Goal: Navigation & Orientation: Understand site structure

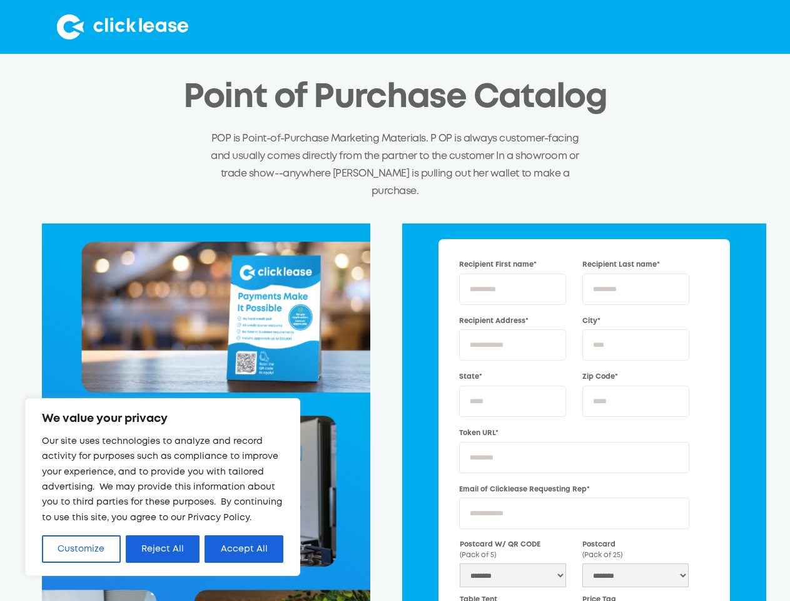
click at [395, 300] on div "Recipient First name* Recipient Last name* Recipient Address* City* State* Zip …" at bounding box center [395, 525] width 743 height 605
click at [81, 549] on button "Customize" at bounding box center [81, 549] width 79 height 28
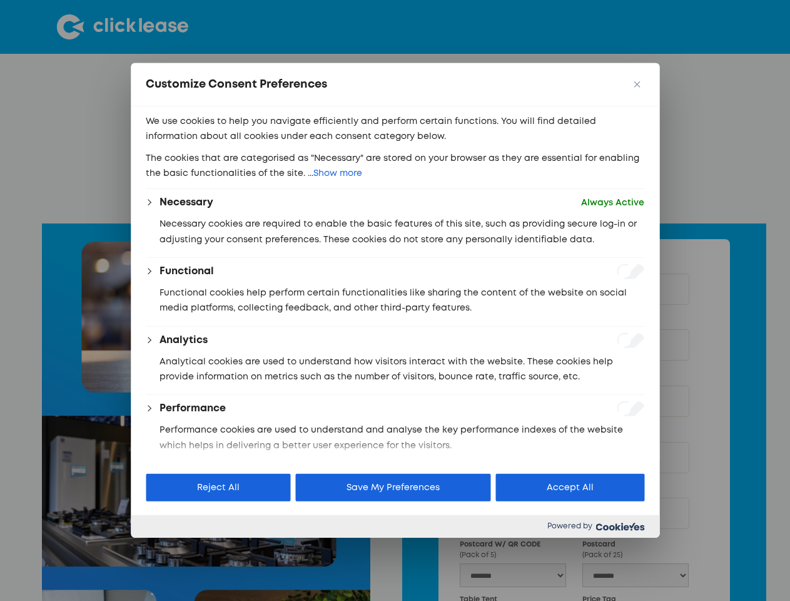
click at [163, 549] on div at bounding box center [395, 300] width 790 height 601
click at [244, 145] on p "We use cookies to help you navigate efficiently and perform certain functions. …" at bounding box center [395, 129] width 499 height 31
click at [121, 27] on div at bounding box center [395, 300] width 790 height 601
